Goal: Find specific page/section: Find specific page/section

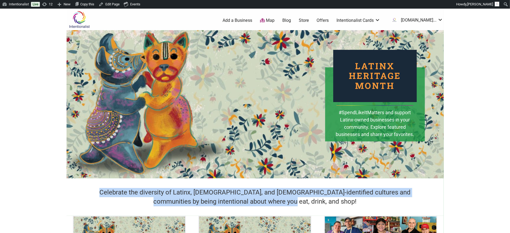
drag, startPoint x: 90, startPoint y: 191, endPoint x: 336, endPoint y: 201, distance: 246.3
click at [336, 201] on h4 "Celebrate the diversity of Latinx, [DEMOGRAPHIC_DATA], and [DEMOGRAPHIC_DATA]-i…" at bounding box center [254, 197] width 339 height 18
copy h4 "Celebrate the diversity of Latinx, Hispanic, and Latino-identified cultures and…"
click at [291, 19] on link "Blog" at bounding box center [286, 21] width 9 height 6
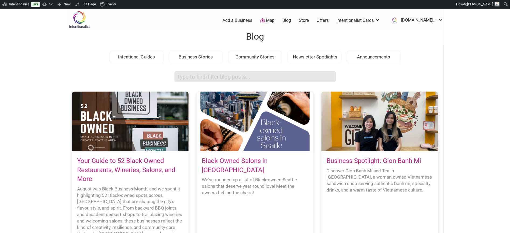
click at [185, 76] on input "search box" at bounding box center [255, 76] width 162 height 11
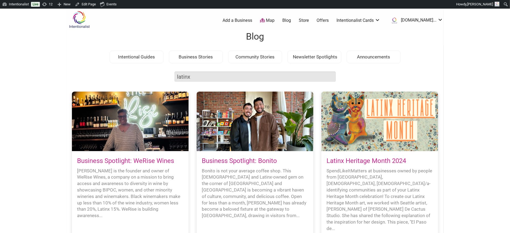
type input "latinx"
click at [393, 161] on link "Latinx Heritage Month 2024" at bounding box center [366, 161] width 79 height 8
click at [365, 163] on link "Latinx Heritage Month 2024" at bounding box center [366, 161] width 79 height 8
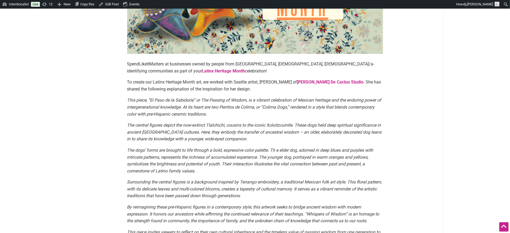
scroll to position [166, 0]
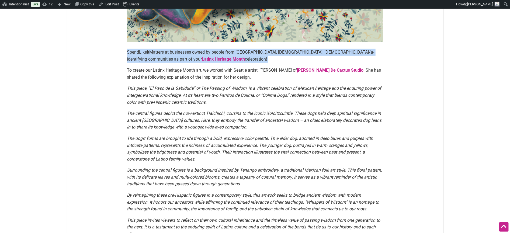
drag, startPoint x: 127, startPoint y: 53, endPoint x: 197, endPoint y: 63, distance: 70.4
click at [197, 63] on div "SpendLikeItMatters at businesses owned by people from [GEOGRAPHIC_DATA], [DEMOG…" at bounding box center [255, 166] width 256 height 559
copy div "SpendLikeItMatters at businesses owned by people from [GEOGRAPHIC_DATA], [DEMOG…"
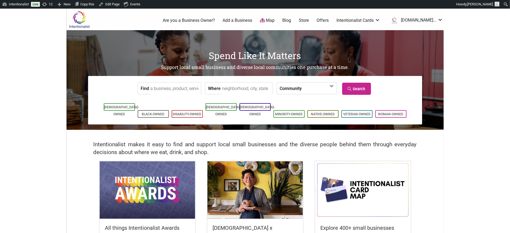
click at [377, 201] on img at bounding box center [362, 189] width 95 height 57
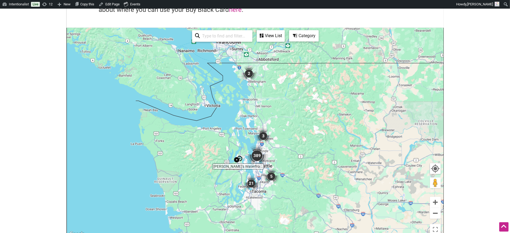
scroll to position [63, 0]
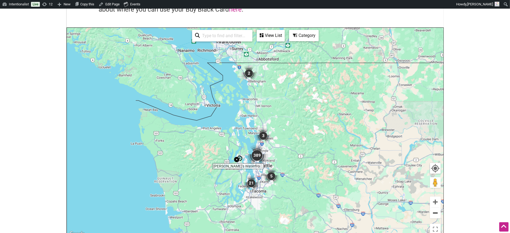
click at [435, 214] on button "Zoom out" at bounding box center [435, 213] width 11 height 11
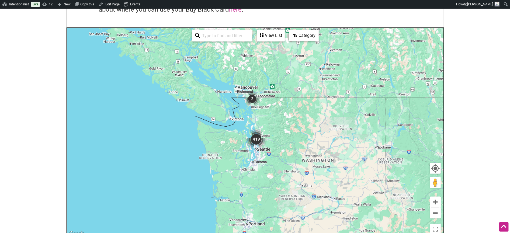
click at [435, 214] on button "Zoom out" at bounding box center [435, 213] width 11 height 11
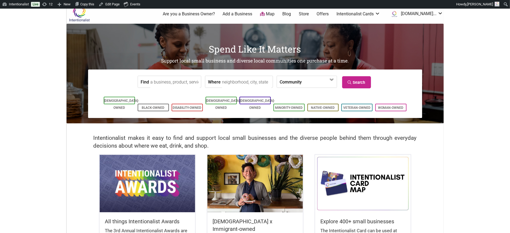
scroll to position [7, 0]
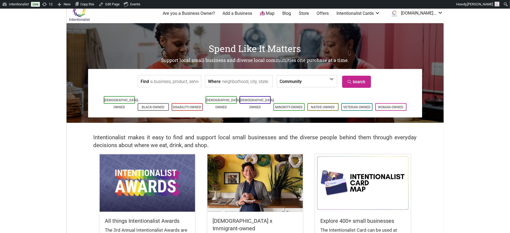
click at [161, 84] on input "Find" at bounding box center [174, 81] width 49 height 12
click at [162, 94] on div "Pitch The Baby" at bounding box center [175, 94] width 45 height 10
type input "Pitch The Baby"
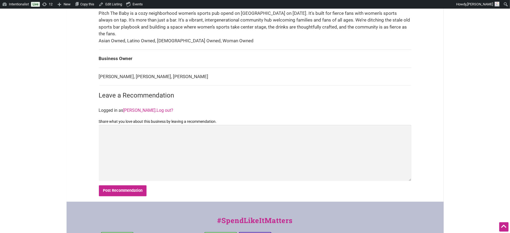
scroll to position [295, 0]
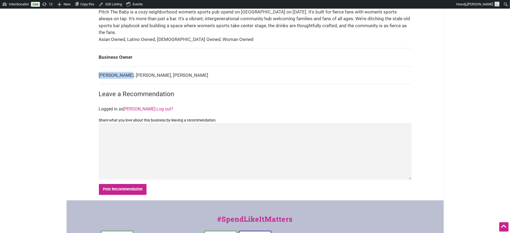
drag, startPoint x: 99, startPoint y: 76, endPoint x: 124, endPoint y: 75, distance: 25.3
click at [124, 75] on td "[PERSON_NAME], [PERSON_NAME], [PERSON_NAME]" at bounding box center [255, 75] width 312 height 18
copy td "[PERSON_NAME]"
click at [115, 4] on link "Edit Listing" at bounding box center [110, 4] width 28 height 9
